Goal: Task Accomplishment & Management: Use online tool/utility

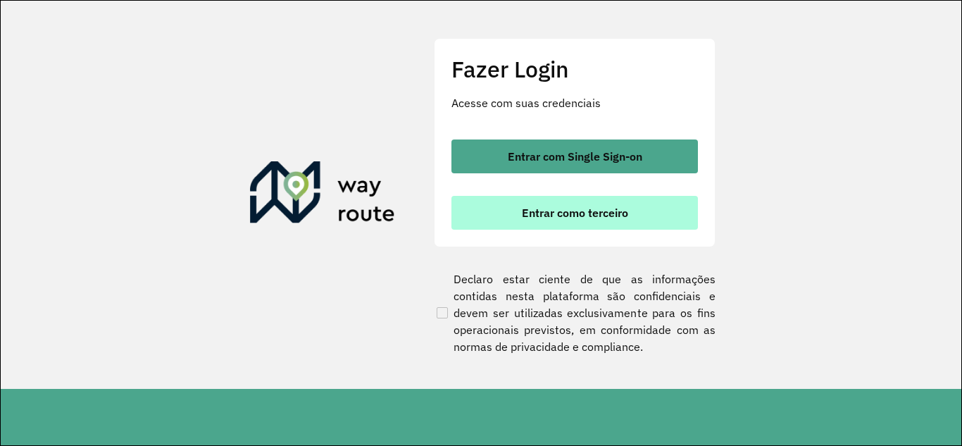
click at [607, 211] on span "Entrar como terceiro" at bounding box center [575, 212] width 106 height 11
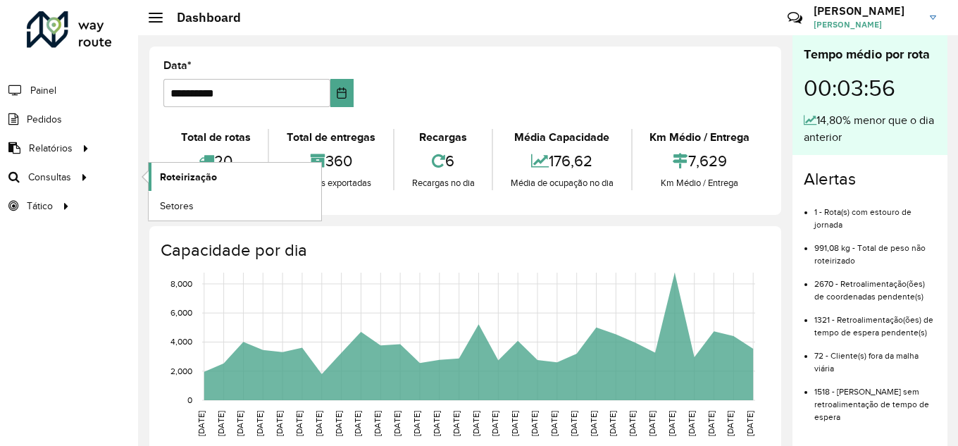
click at [192, 165] on link "Roteirização" at bounding box center [235, 177] width 173 height 28
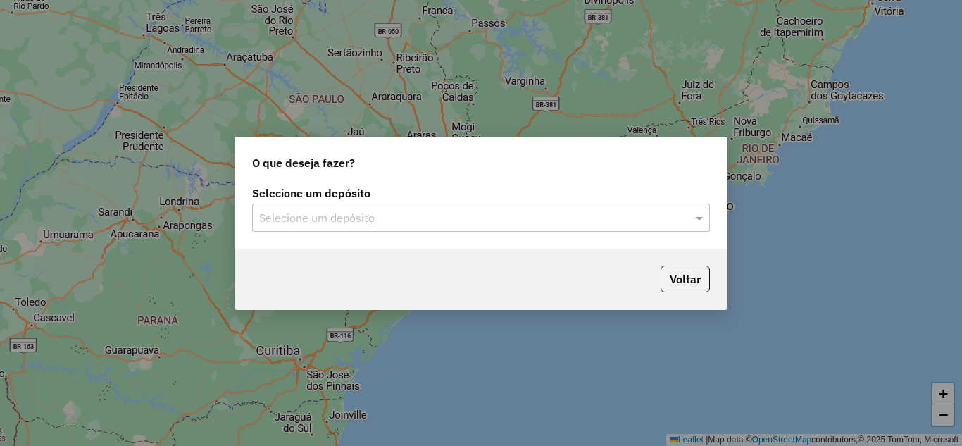
drag, startPoint x: 493, startPoint y: 237, endPoint x: 490, endPoint y: 223, distance: 13.8
click at [492, 237] on div "Selecione um depósito Selecione um depósito" at bounding box center [481, 215] width 492 height 66
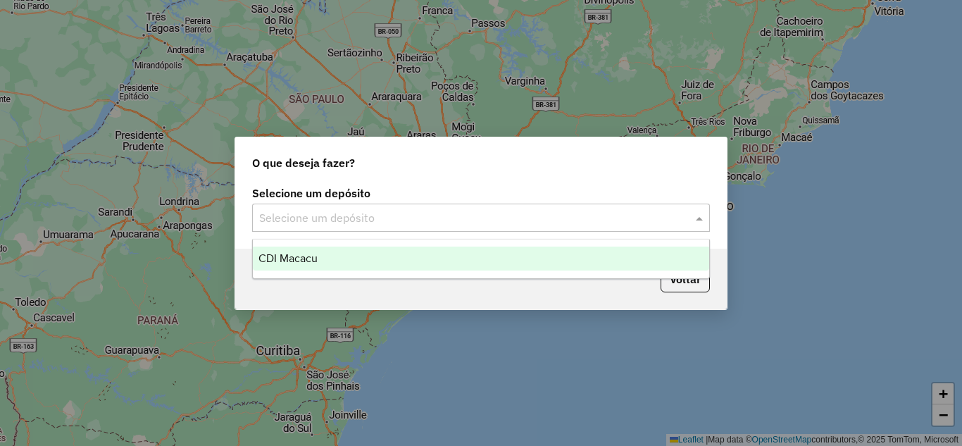
click at [490, 223] on input "text" at bounding box center [467, 218] width 416 height 17
click at [406, 263] on div "CDI Macacu" at bounding box center [481, 259] width 457 height 24
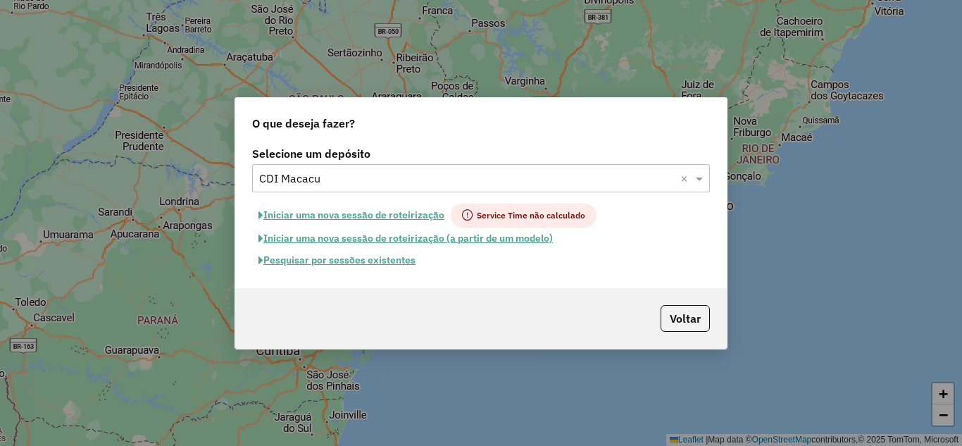
click at [368, 252] on button "Pesquisar por sessões existentes" at bounding box center [337, 260] width 170 height 22
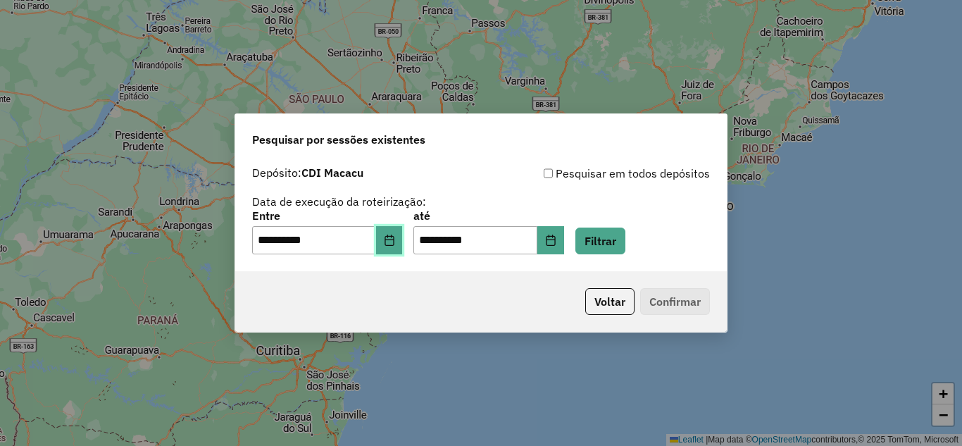
click at [403, 237] on button "Choose Date" at bounding box center [389, 240] width 27 height 28
click at [695, 207] on div "**********" at bounding box center [481, 209] width 458 height 89
click at [626, 237] on button "Filtrar" at bounding box center [601, 241] width 50 height 27
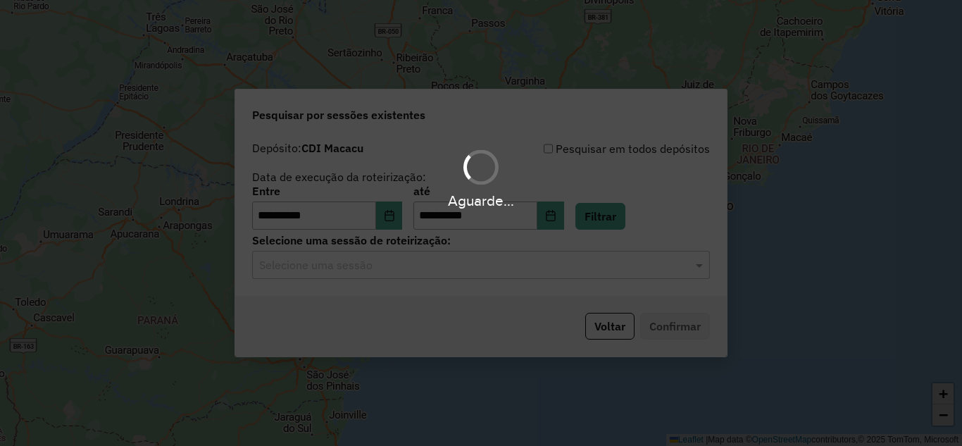
click at [577, 266] on div "Aguarde..." at bounding box center [481, 223] width 962 height 446
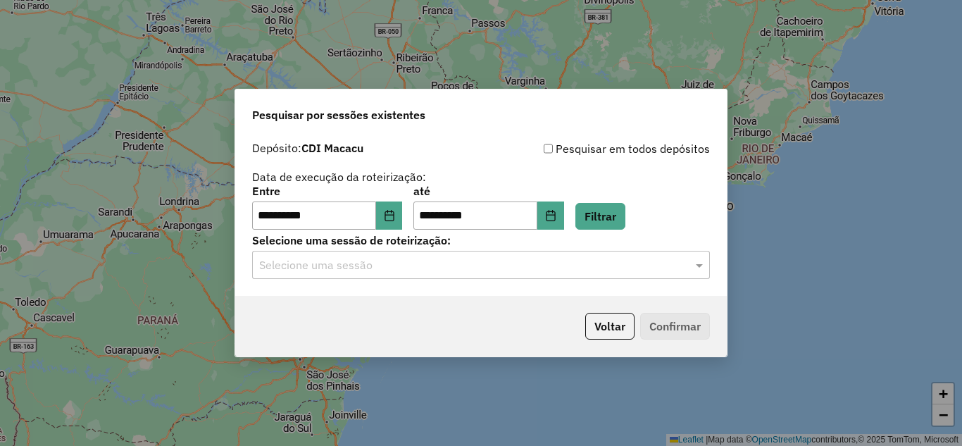
click at [566, 266] on input "text" at bounding box center [467, 265] width 416 height 17
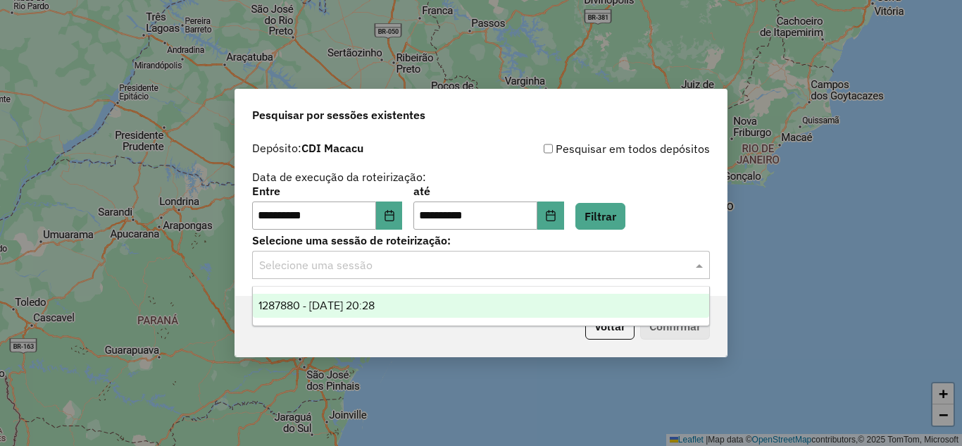
click at [626, 307] on div "1287880 - 03/10/2025 20:28" at bounding box center [481, 306] width 457 height 24
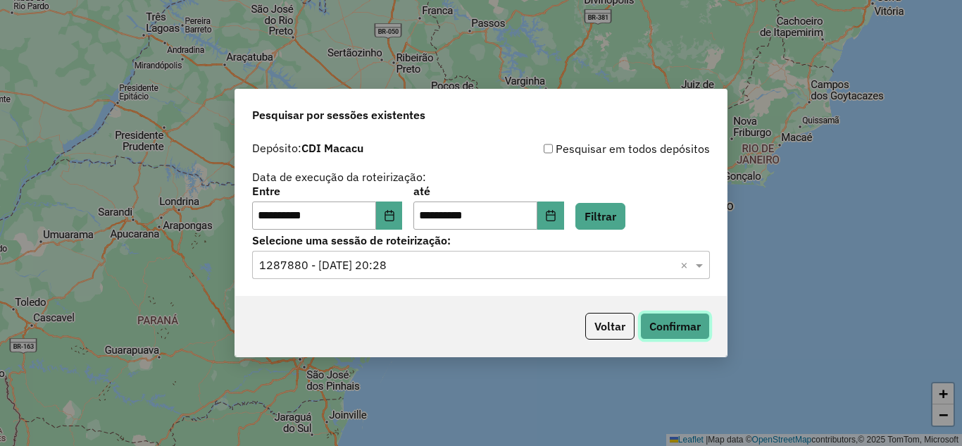
click at [662, 333] on button "Confirmar" at bounding box center [675, 326] width 70 height 27
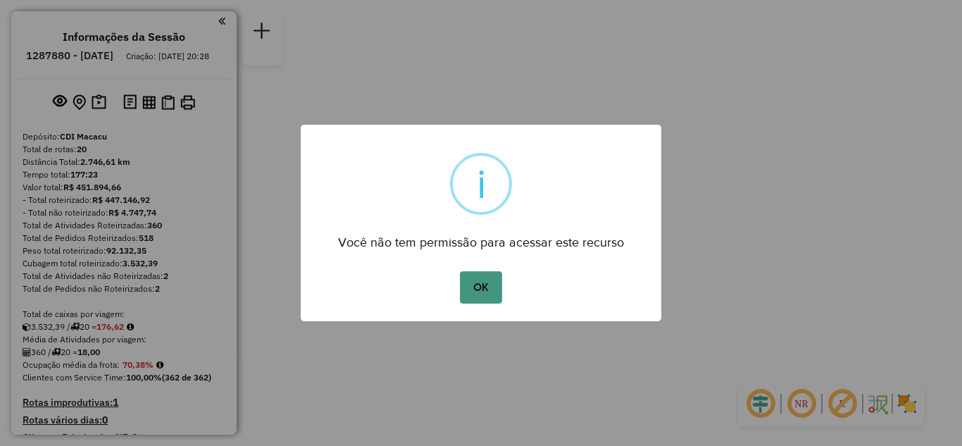
click at [478, 279] on button "OK" at bounding box center [481, 287] width 42 height 32
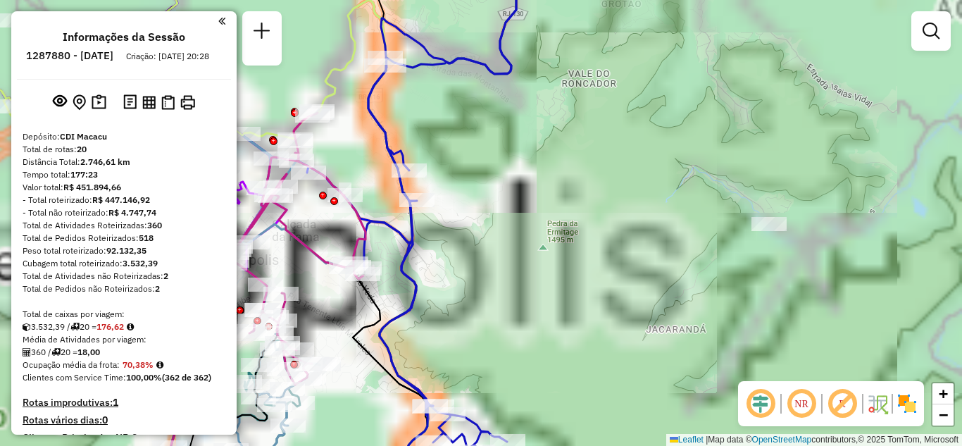
drag, startPoint x: 354, startPoint y: 209, endPoint x: 402, endPoint y: 194, distance: 50.6
click at [402, 194] on div "Janela de atendimento Grade de atendimento Capacidade Transportadoras Veículos …" at bounding box center [481, 223] width 962 height 446
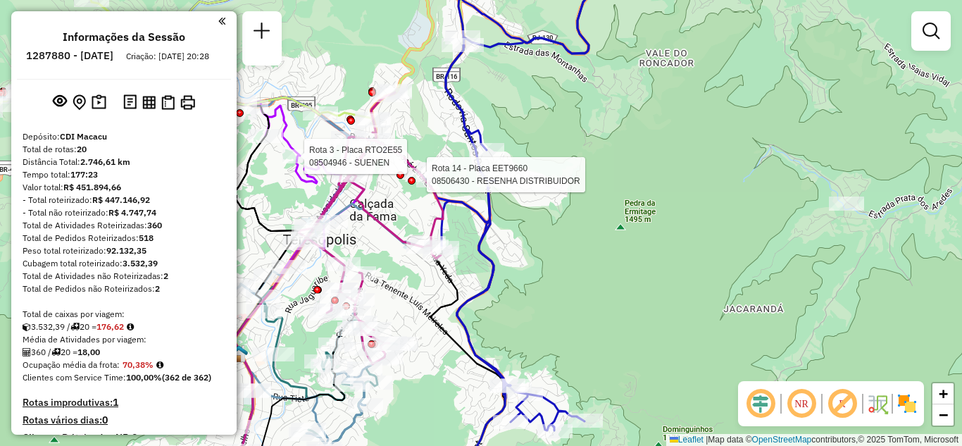
select select "**********"
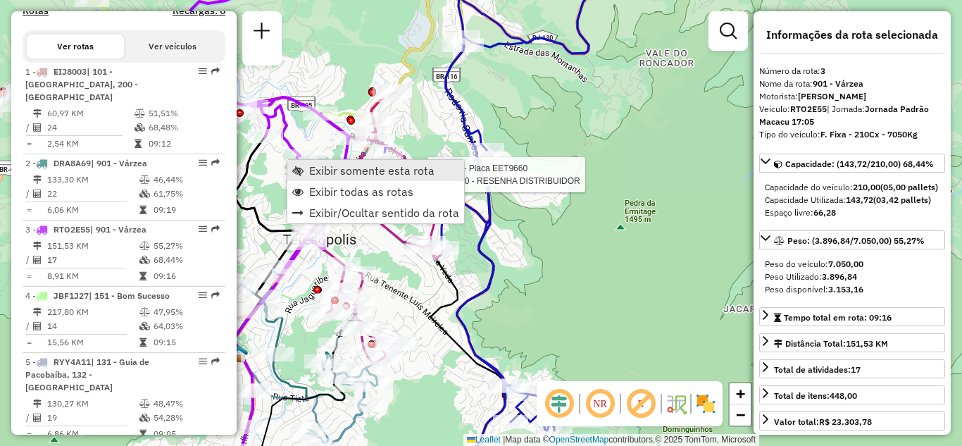
scroll to position [697, 0]
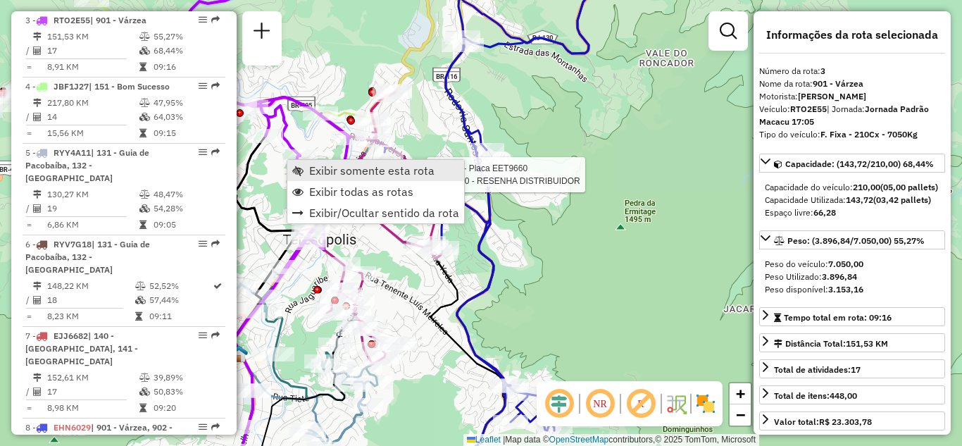
click at [337, 173] on span "Exibir somente esta rota" at bounding box center [371, 170] width 125 height 11
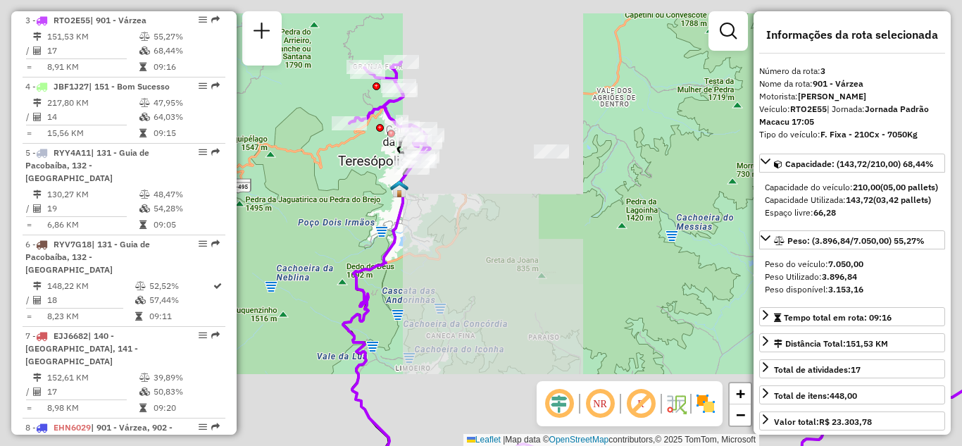
drag, startPoint x: 497, startPoint y: 261, endPoint x: 576, endPoint y: 297, distance: 86.7
click at [567, 297] on div "Janela de atendimento Grade de atendimento Capacidade Transportadoras Veículos …" at bounding box center [481, 223] width 962 height 446
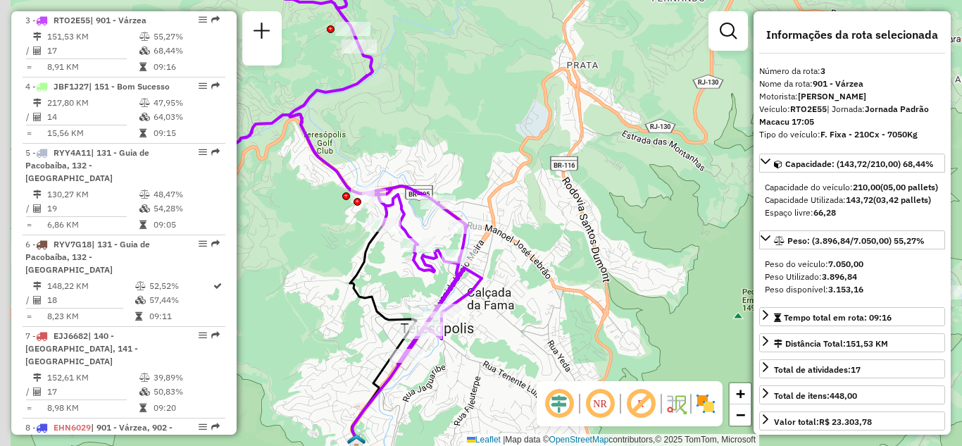
drag, startPoint x: 542, startPoint y: 172, endPoint x: 569, endPoint y: 180, distance: 28.7
click at [569, 180] on div "Janela de atendimento Grade de atendimento Capacidade Transportadoras Veículos …" at bounding box center [481, 223] width 962 height 446
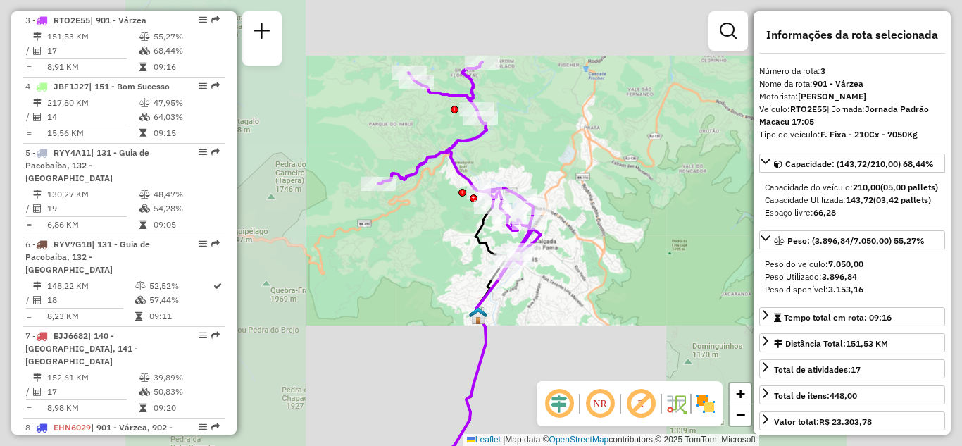
click at [576, 210] on div "Janela de atendimento Grade de atendimento Capacidade Transportadoras Veículos …" at bounding box center [481, 223] width 962 height 446
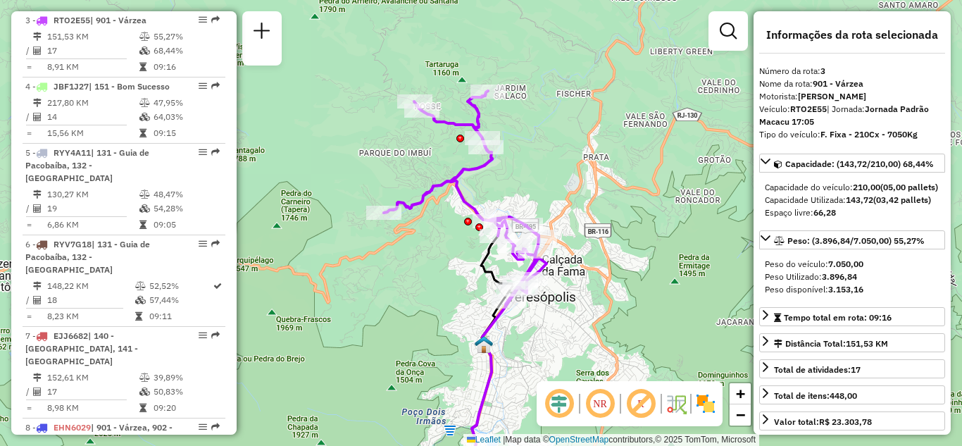
click at [645, 221] on div "Janela de atendimento Grade de atendimento Capacidade Transportadoras Veículos …" at bounding box center [481, 223] width 962 height 446
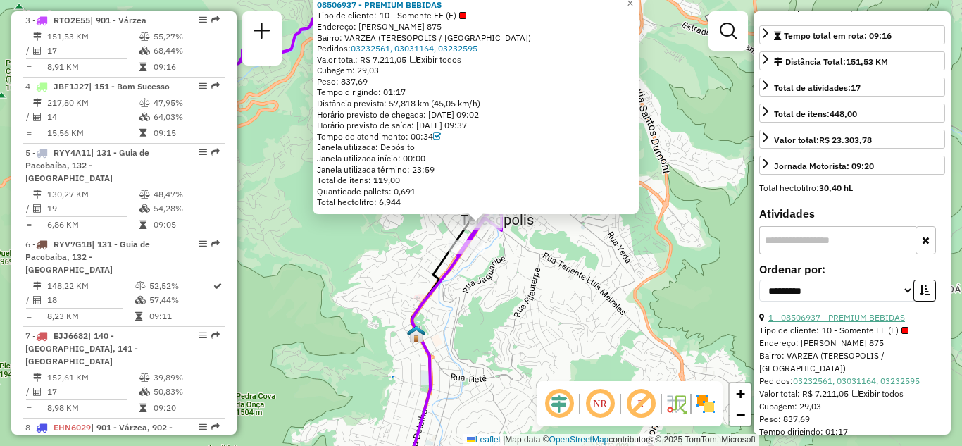
scroll to position [352, 0]
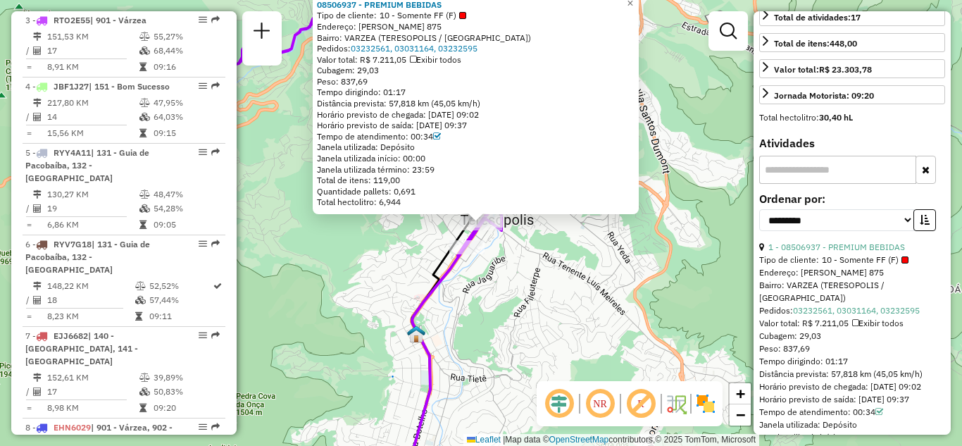
click at [855, 355] on div "Peso: 837,69" at bounding box center [852, 348] width 186 height 13
click at [661, 328] on div "08506937 - PREMIUM BEBIDAS Tipo de cliente: 10 - Somente FF (F) Endereço: FELIC…" at bounding box center [481, 223] width 962 height 446
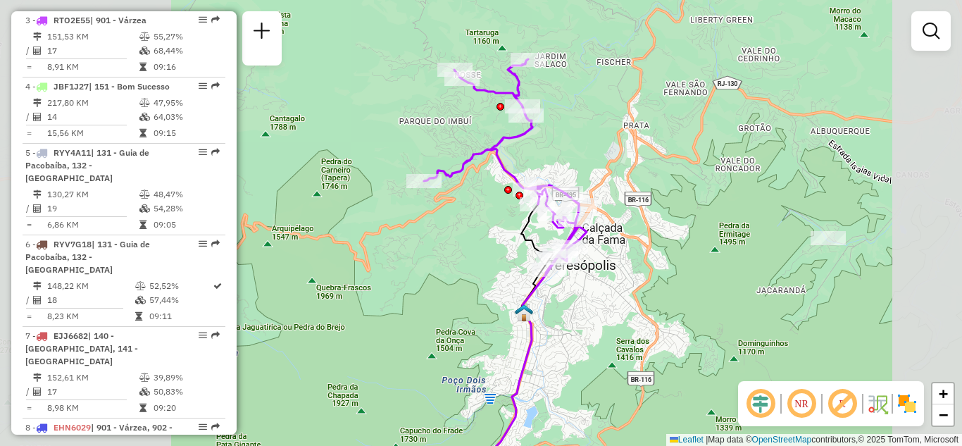
drag, startPoint x: 631, startPoint y: 280, endPoint x: 645, endPoint y: 294, distance: 20.4
click at [645, 294] on div "Janela de atendimento Grade de atendimento Capacidade Transportadoras Veículos …" at bounding box center [481, 223] width 962 height 446
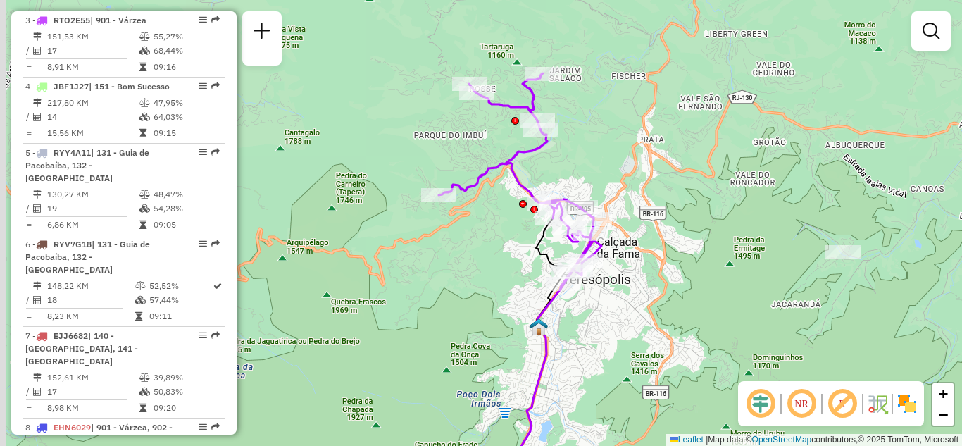
drag, startPoint x: 650, startPoint y: 299, endPoint x: 616, endPoint y: 294, distance: 33.5
click at [616, 294] on div "Janela de atendimento Grade de atendimento Capacidade Transportadoras Veículos …" at bounding box center [481, 223] width 962 height 446
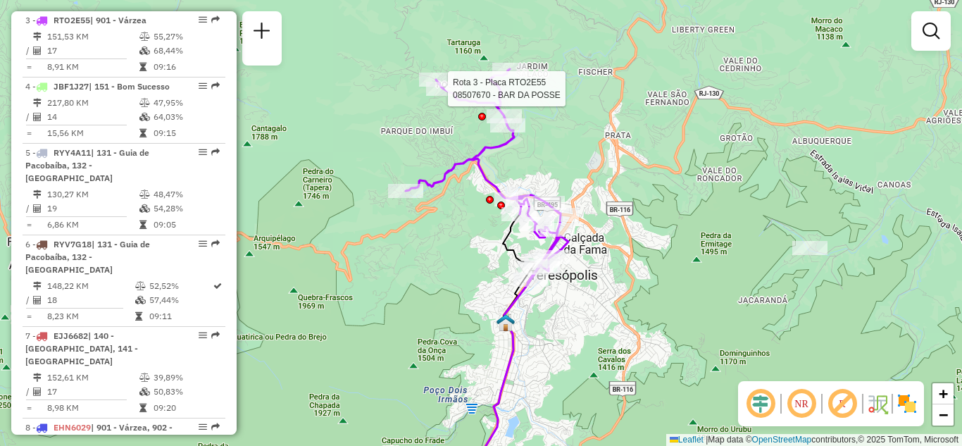
select select "**********"
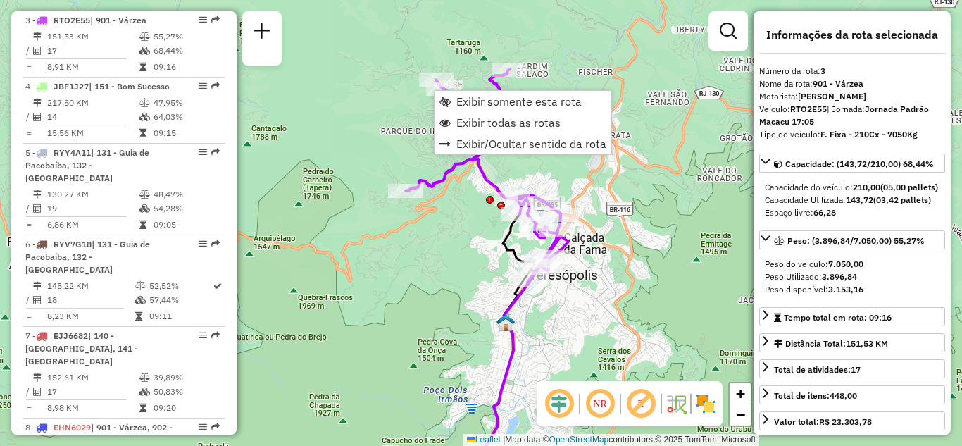
click at [369, 111] on div "Janela de atendimento Grade de atendimento Capacidade Transportadoras Veículos …" at bounding box center [481, 223] width 962 height 446
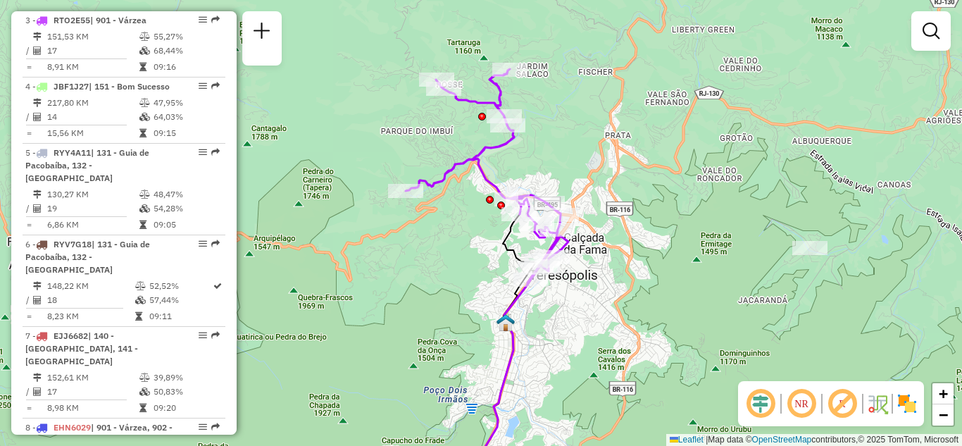
select select "**********"
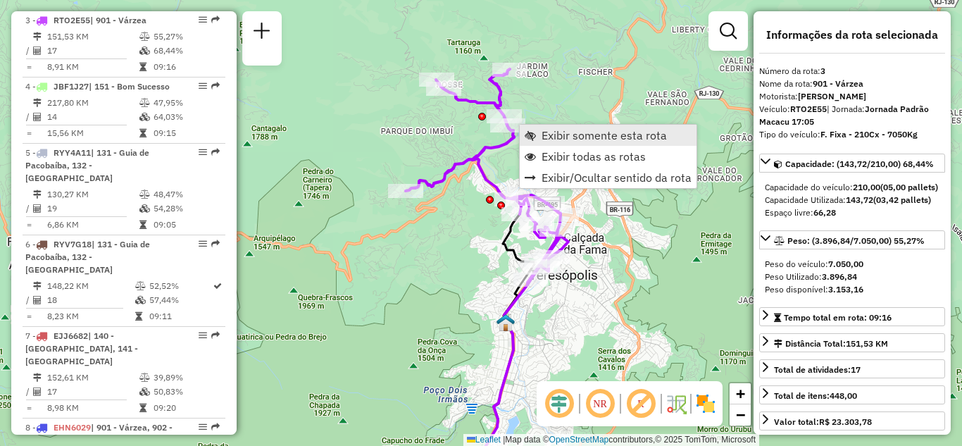
click at [634, 141] on span "Exibir somente esta rota" at bounding box center [604, 135] width 125 height 11
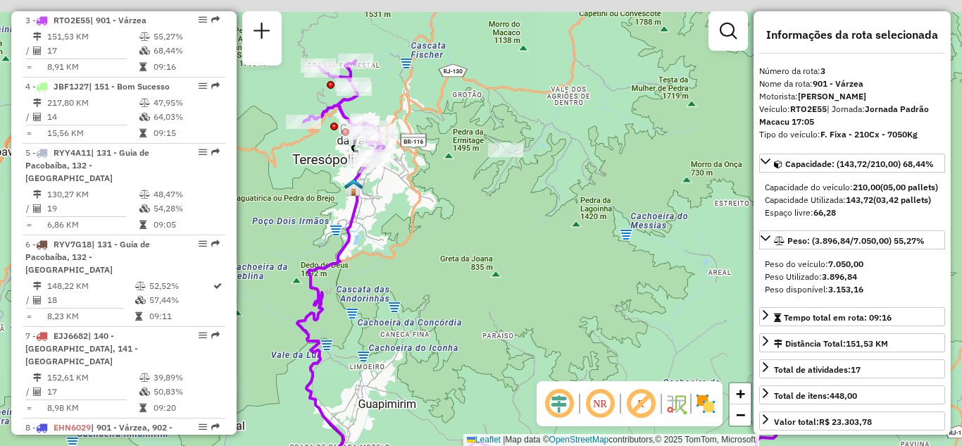
drag, startPoint x: 545, startPoint y: 173, endPoint x: 589, endPoint y: 180, distance: 44.9
click at [606, 192] on div "Janela de atendimento Grade de atendimento Capacidade Transportadoras Veículos …" at bounding box center [481, 223] width 962 height 446
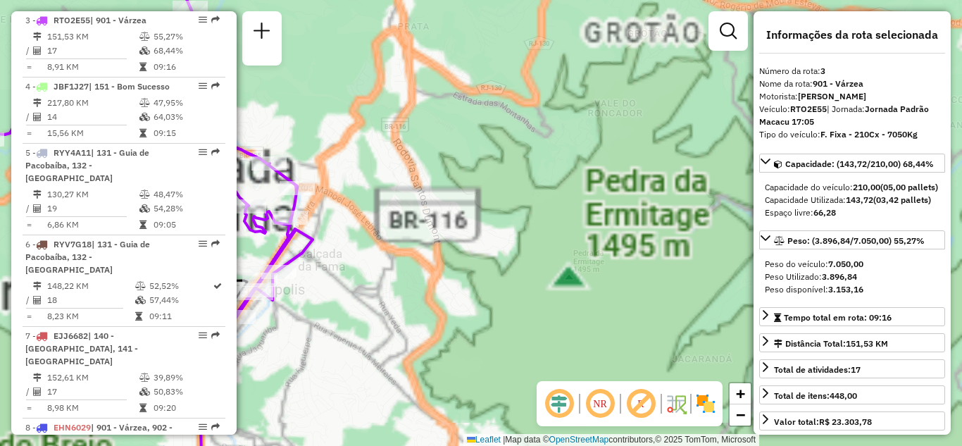
drag, startPoint x: 614, startPoint y: 171, endPoint x: 687, endPoint y: 197, distance: 77.1
click at [673, 194] on div "Janela de atendimento Grade de atendimento Capacidade Transportadoras Veículos …" at bounding box center [481, 223] width 962 height 446
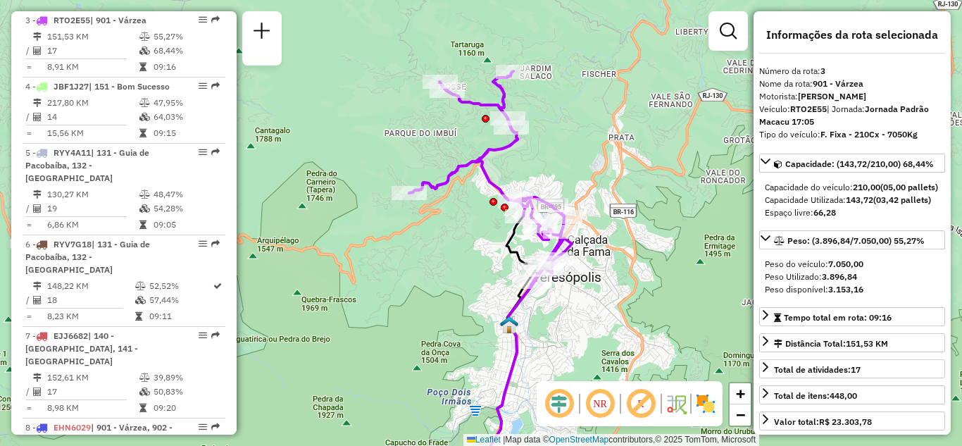
drag, startPoint x: 594, startPoint y: 187, endPoint x: 564, endPoint y: 163, distance: 38.6
click at [564, 163] on div "Janela de atendimento Grade de atendimento Capacidade Transportadoras Veículos …" at bounding box center [481, 223] width 962 height 446
